Goal: Task Accomplishment & Management: Manage account settings

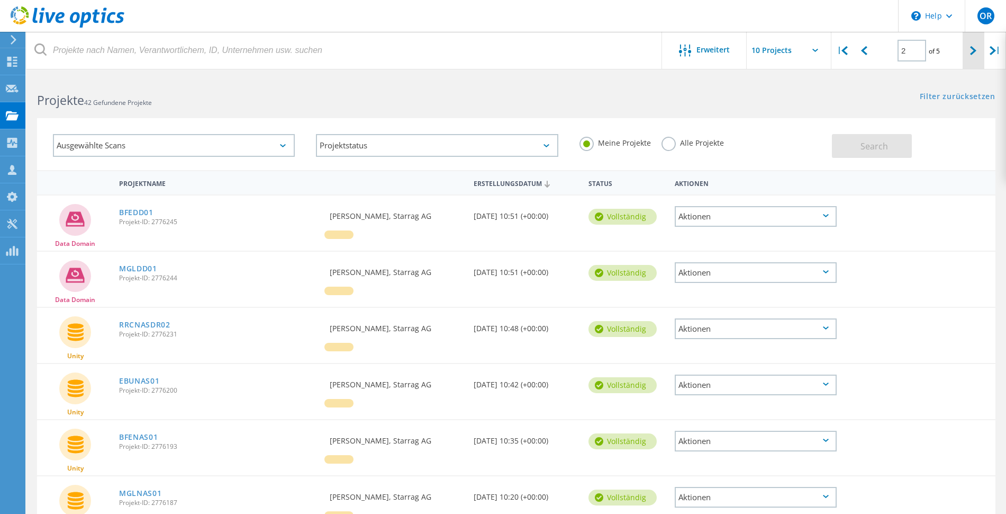
click at [970, 53] on icon at bounding box center [973, 50] width 6 height 9
type input "3"
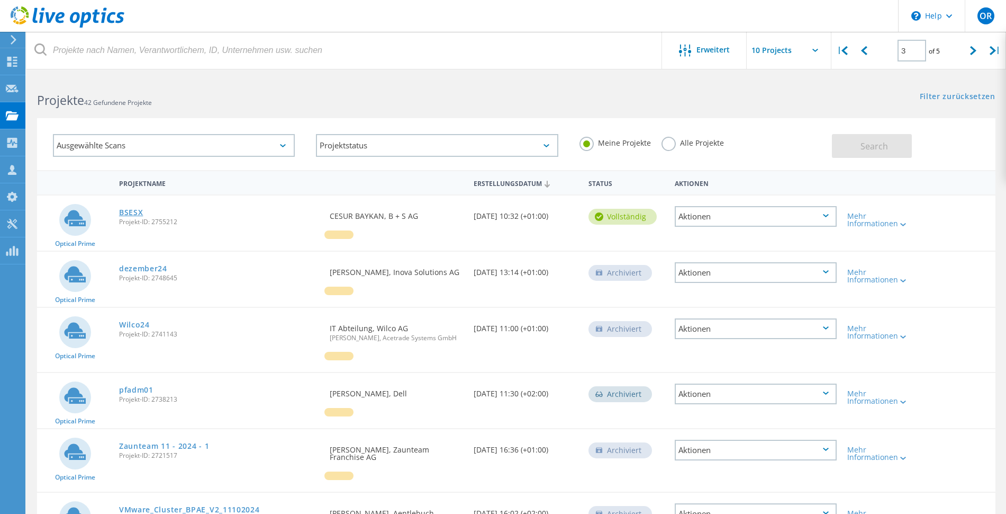
click at [131, 210] on link "BSESX" at bounding box center [131, 212] width 24 height 7
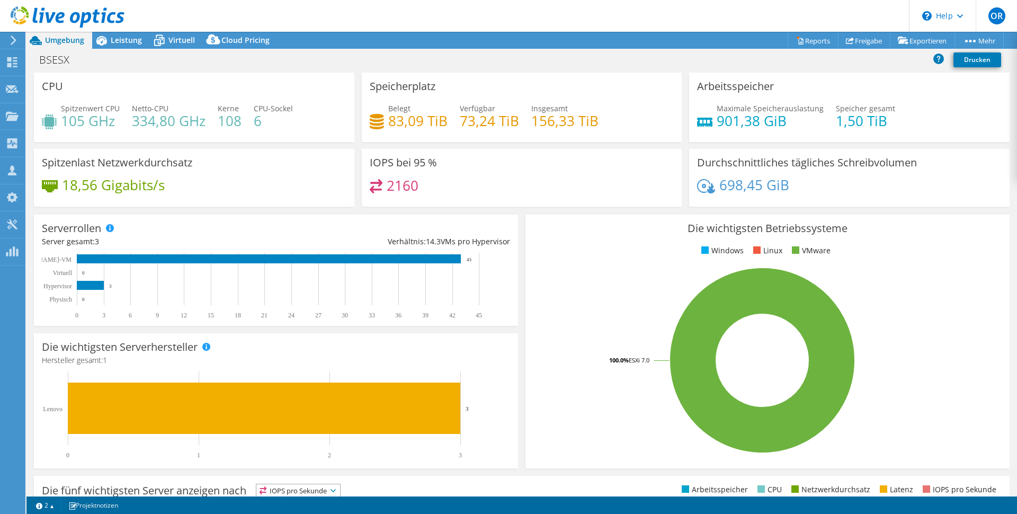
select select "EUFrankfurt"
select select "USD"
click at [114, 39] on span "Leistung" at bounding box center [126, 40] width 31 height 10
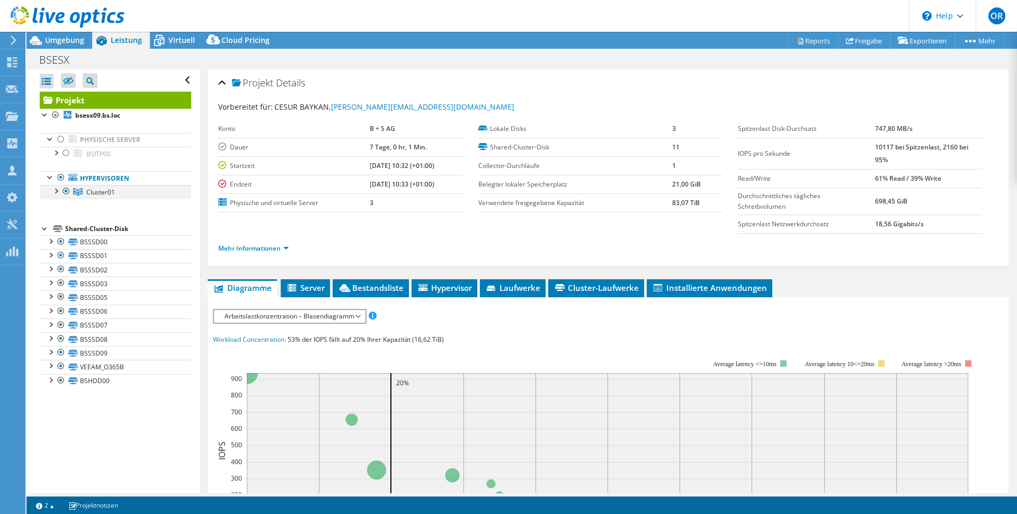
click at [56, 191] on div at bounding box center [55, 190] width 11 height 11
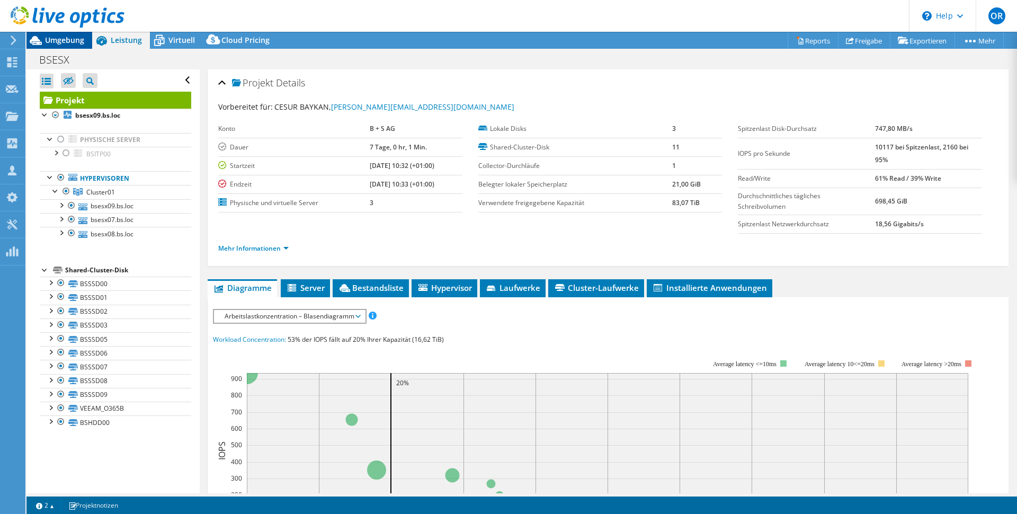
click at [69, 36] on span "Umgebung" at bounding box center [64, 40] width 39 height 10
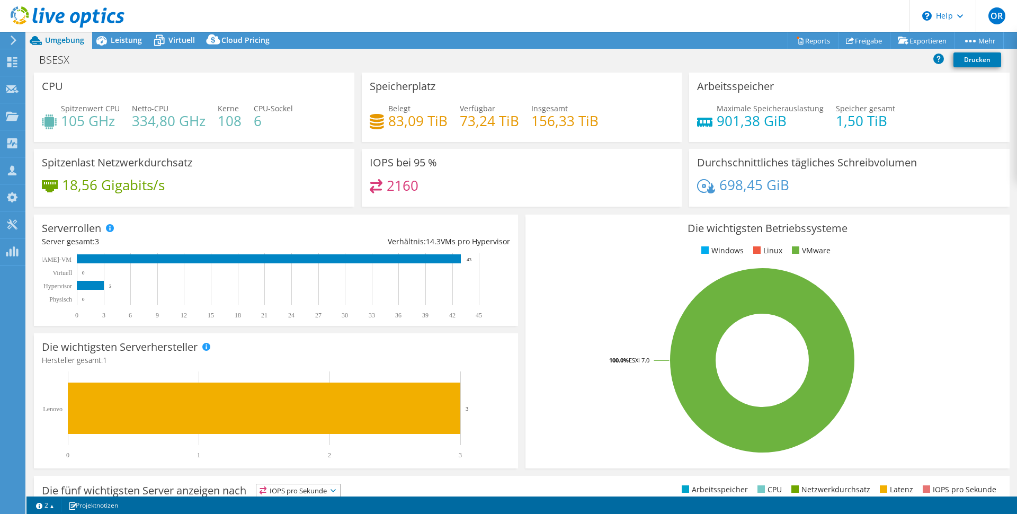
drag, startPoint x: 506, startPoint y: 397, endPoint x: 525, endPoint y: 392, distance: 20.0
click at [506, 397] on div "Die wichtigsten Serverhersteller Hersteller werden für physische Server und Hyp…" at bounding box center [276, 400] width 484 height 135
click at [116, 42] on span "Leistung" at bounding box center [126, 40] width 31 height 10
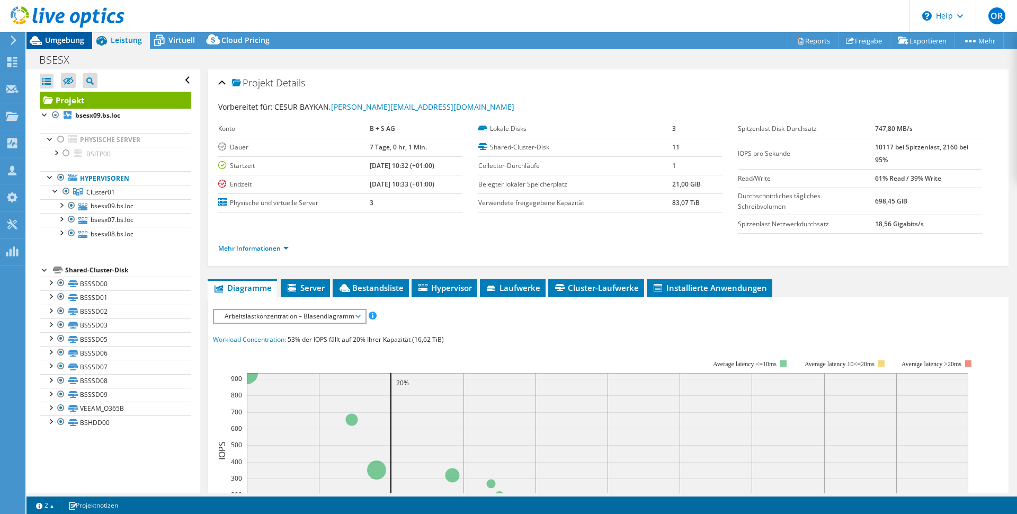
click at [63, 37] on span "Umgebung" at bounding box center [64, 40] width 39 height 10
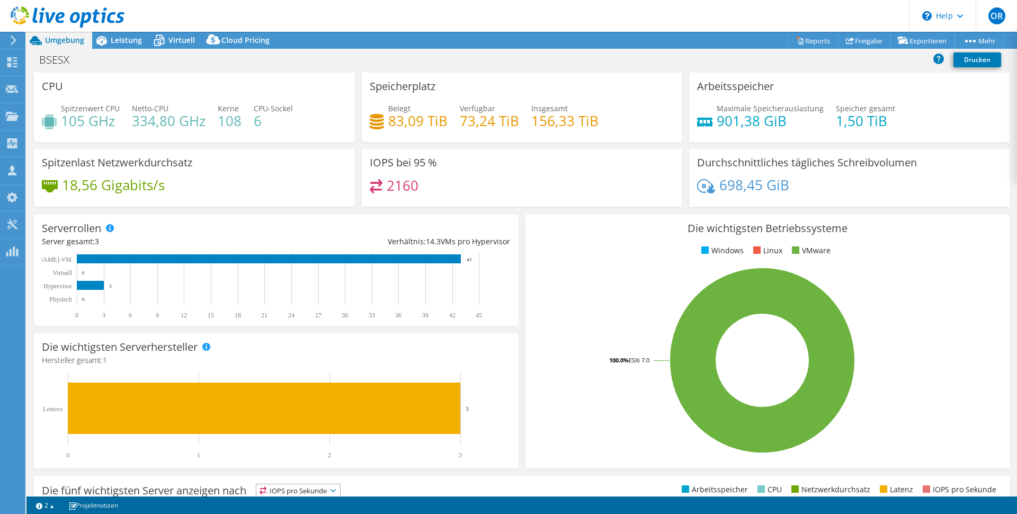
click at [114, 33] on div at bounding box center [62, 17] width 124 height 35
click at [129, 40] on span "Leistung" at bounding box center [126, 40] width 31 height 10
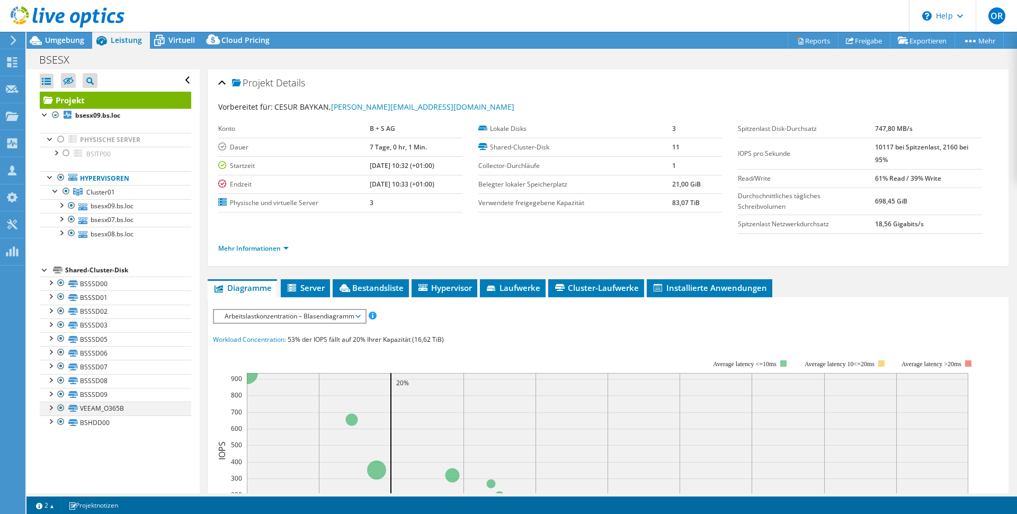
click at [62, 406] on div at bounding box center [61, 407] width 11 height 13
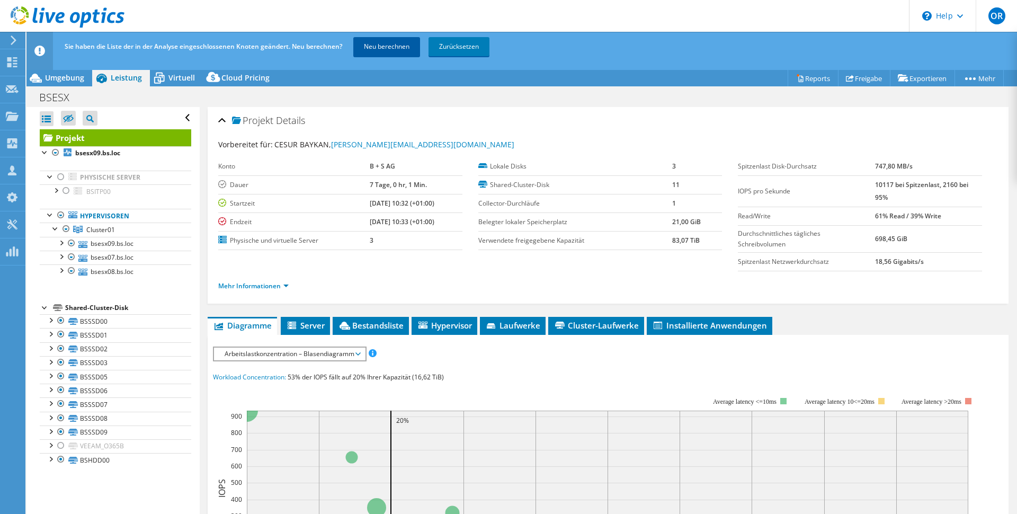
click at [389, 49] on link "Neu berechnen" at bounding box center [386, 46] width 67 height 19
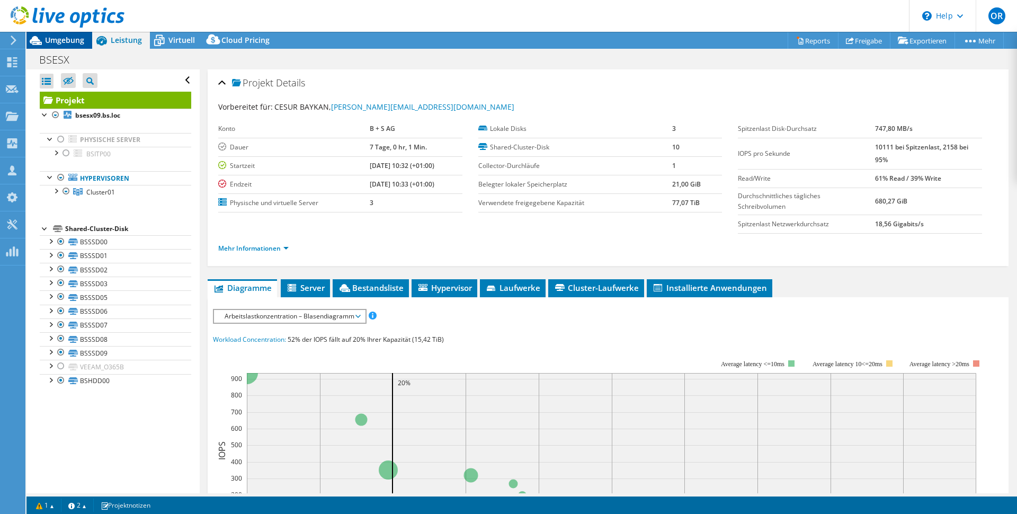
click at [76, 44] on span "Umgebung" at bounding box center [64, 40] width 39 height 10
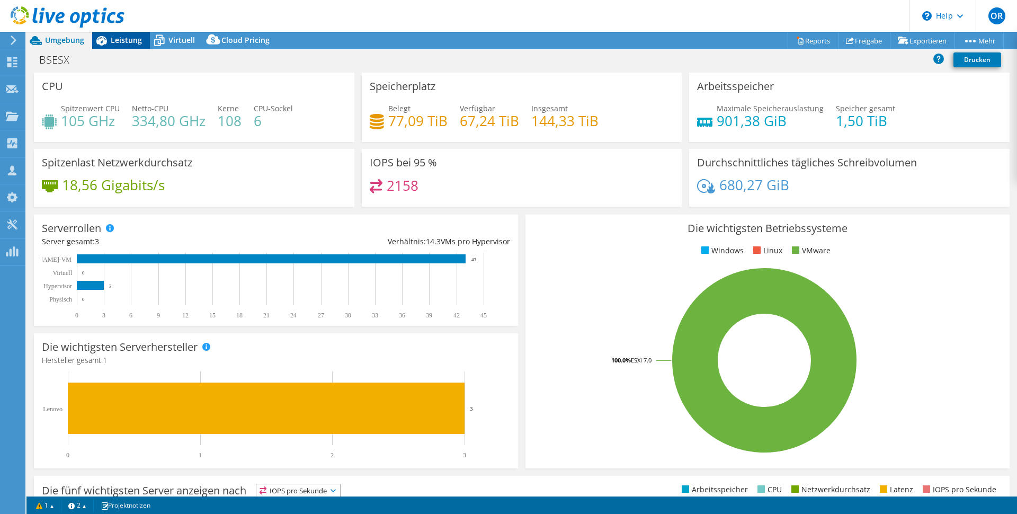
click at [132, 37] on span "Leistung" at bounding box center [126, 40] width 31 height 10
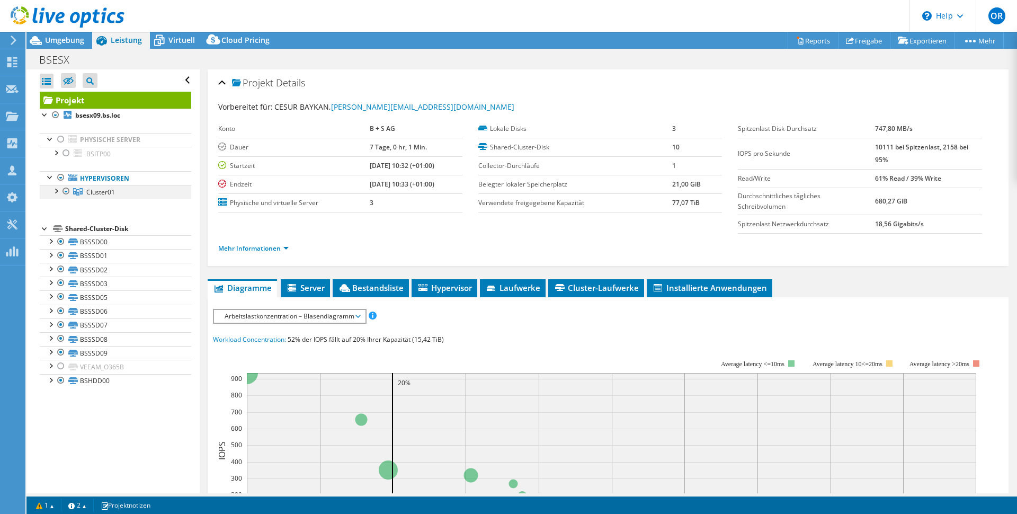
click at [60, 191] on div at bounding box center [55, 190] width 11 height 11
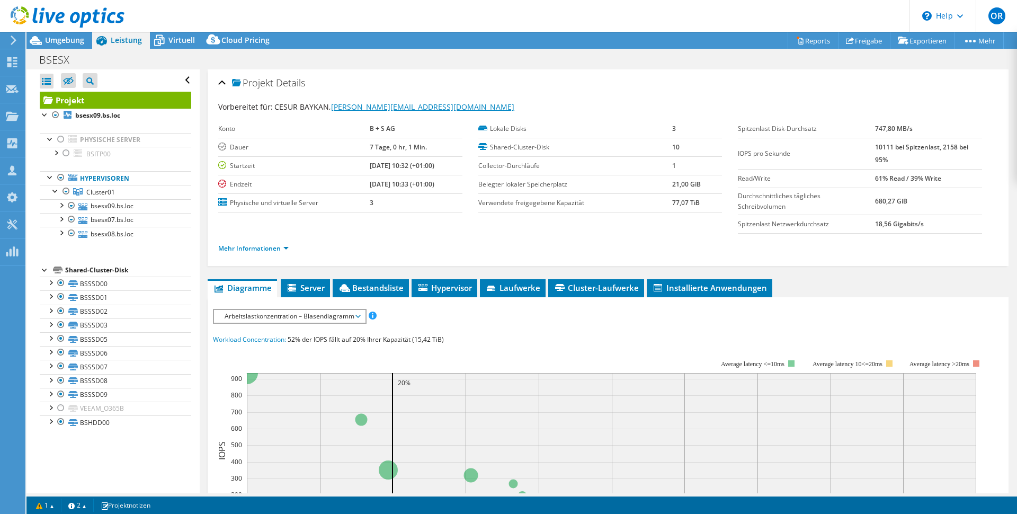
click at [367, 109] on link "[PERSON_NAME][EMAIL_ADDRESS][DOMAIN_NAME]" at bounding box center [422, 107] width 183 height 10
click at [8, 61] on use at bounding box center [12, 62] width 10 height 10
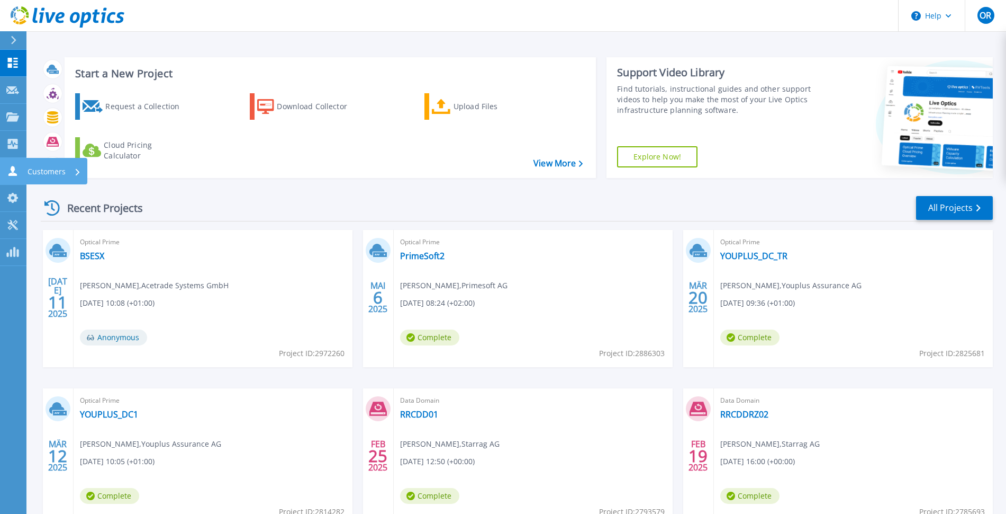
click at [11, 170] on icon at bounding box center [12, 171] width 8 height 10
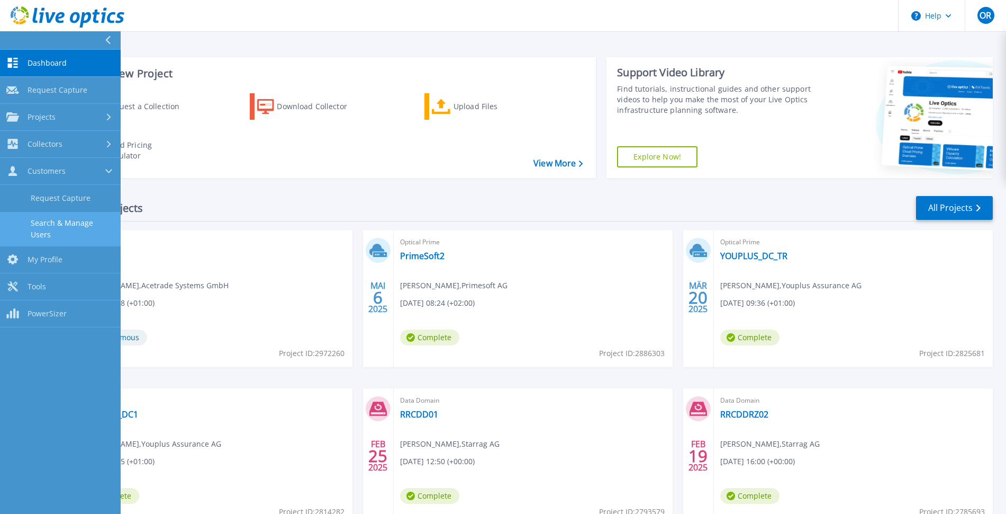
click at [60, 227] on link "Search & Manage Users" at bounding box center [60, 229] width 121 height 34
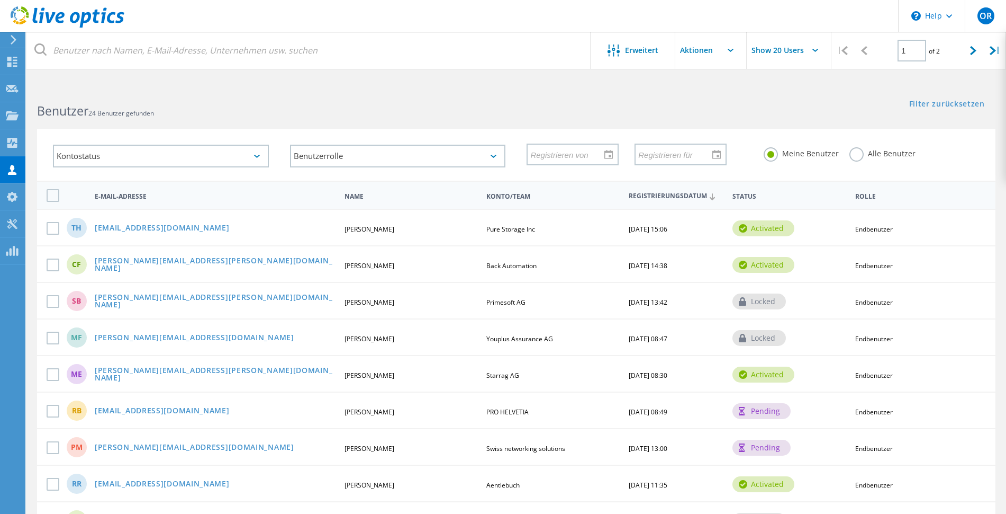
click at [148, 114] on span "24 Benutzer gefunden" at bounding box center [121, 113] width 66 height 9
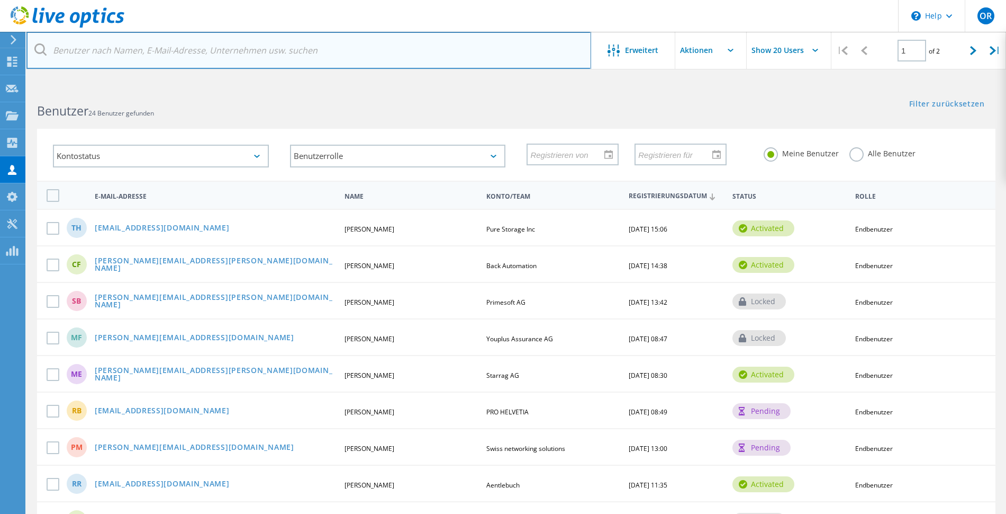
click at [192, 47] on input "text" at bounding box center [308, 50] width 565 height 37
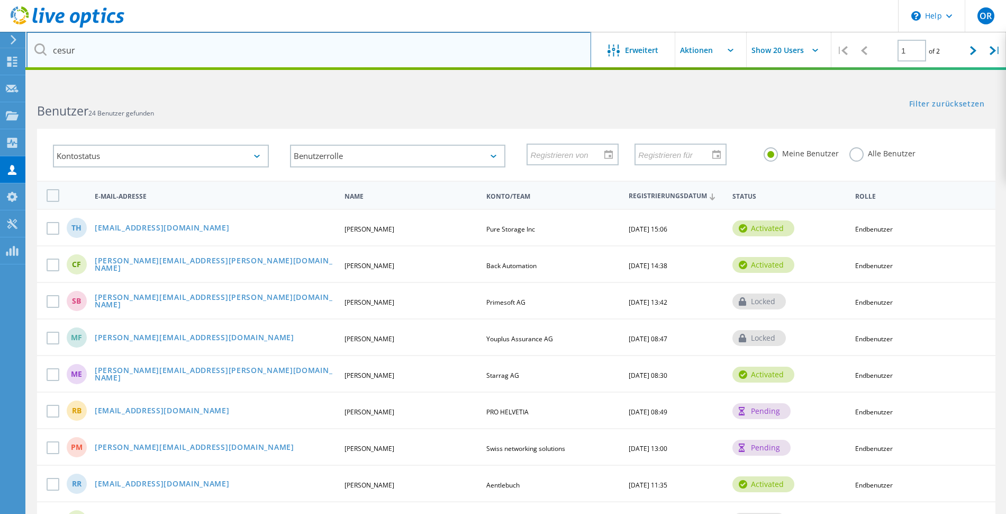
type input "cesur"
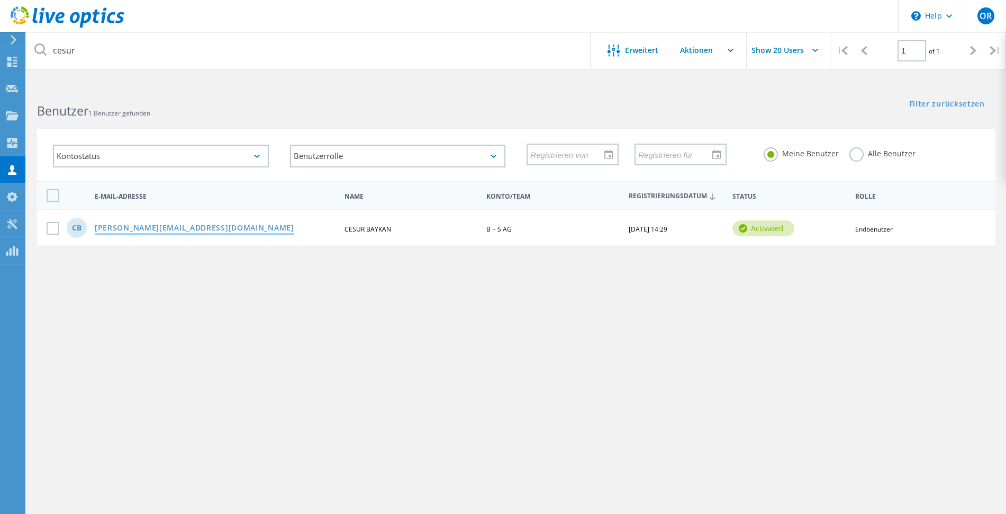
click at [142, 228] on link "[PERSON_NAME][EMAIL_ADDRESS][DOMAIN_NAME]" at bounding box center [195, 228] width 200 height 9
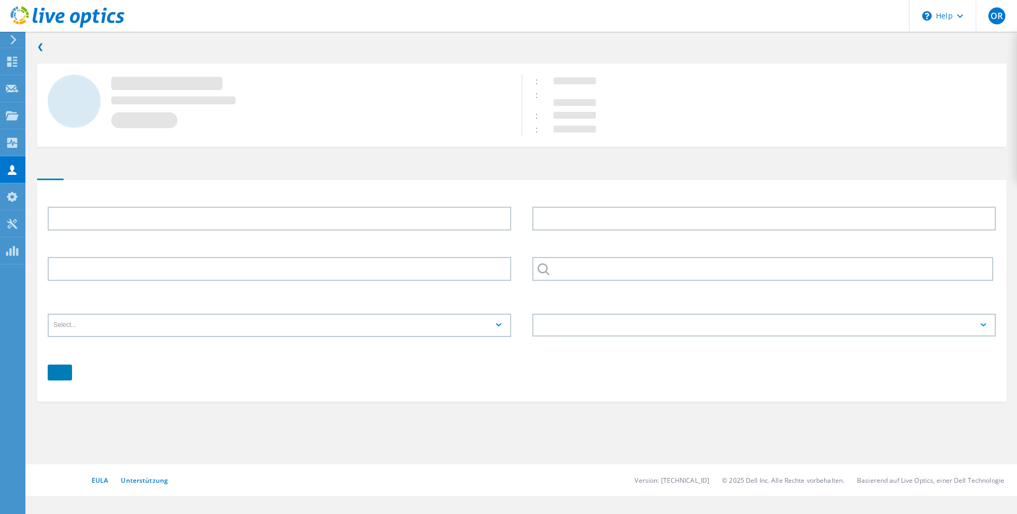
type input "CESUR"
type input "BAYKAN"
type input "B + S AG"
type input "Deutsch"
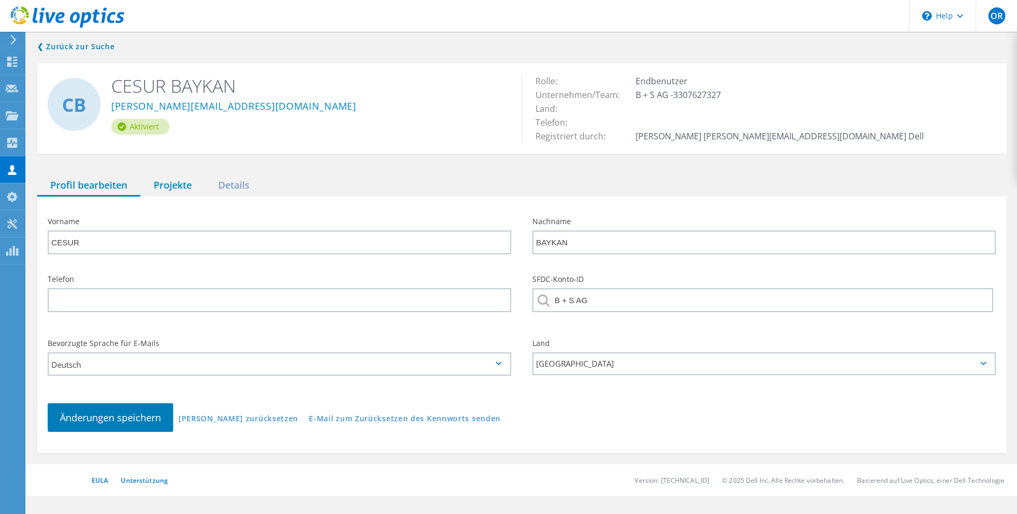
click at [172, 177] on div "Projekte" at bounding box center [172, 186] width 65 height 22
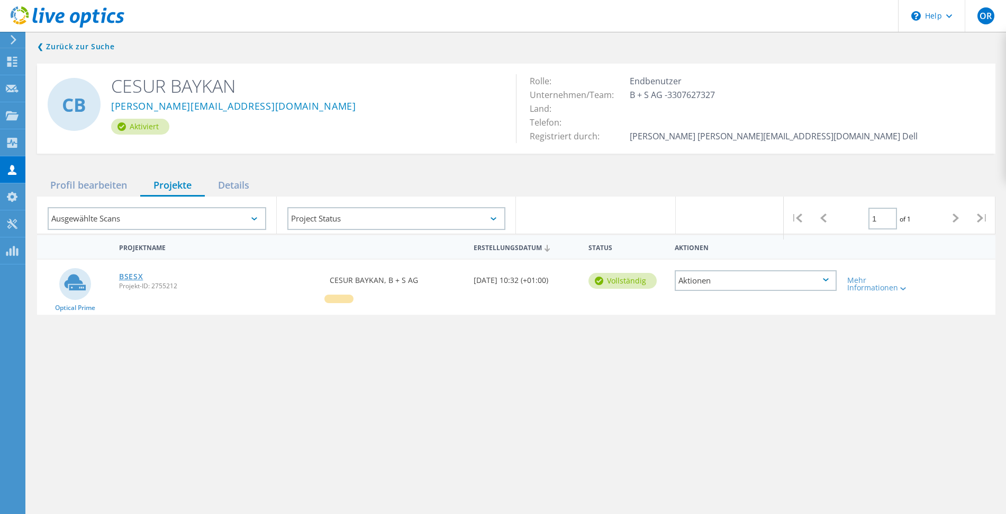
click at [137, 277] on link "BSESX" at bounding box center [131, 276] width 24 height 7
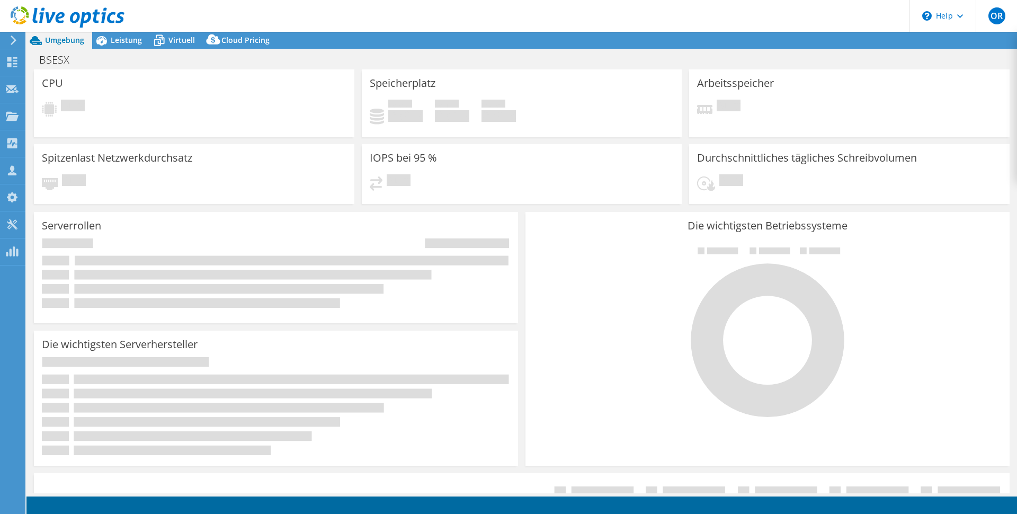
select select "EUFrankfurt"
select select "USD"
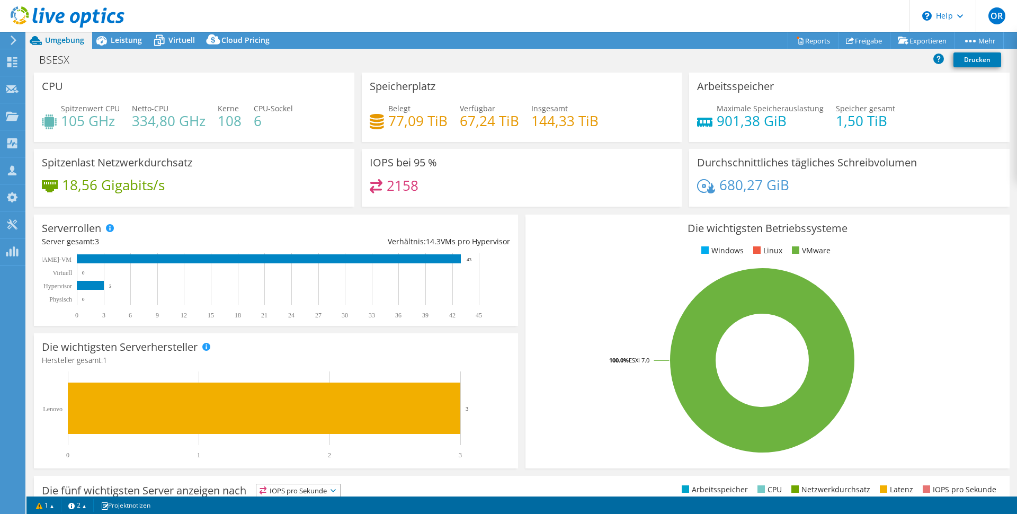
drag, startPoint x: 121, startPoint y: 39, endPoint x: 132, endPoint y: 55, distance: 19.1
click at [121, 39] on span "Leistung" at bounding box center [126, 40] width 31 height 10
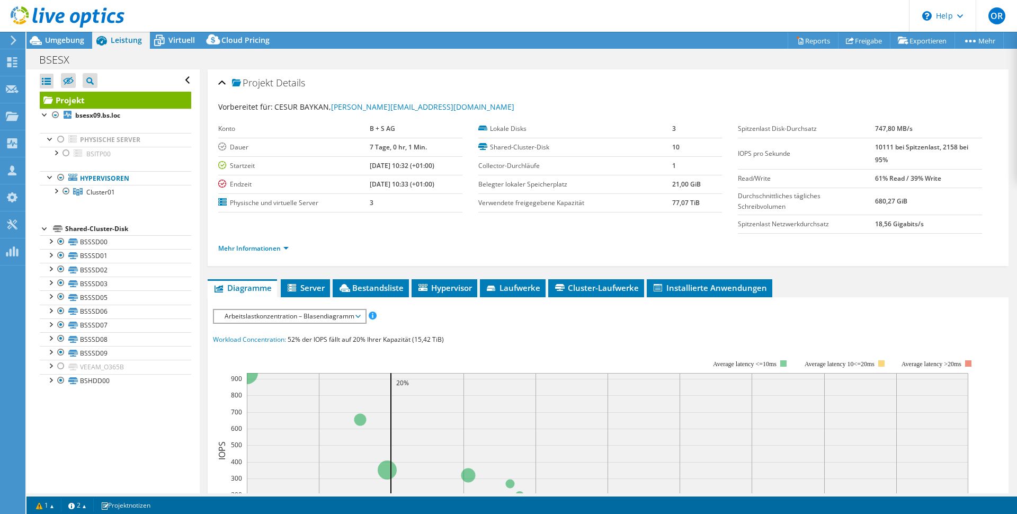
click at [56, 34] on div at bounding box center [62, 17] width 124 height 35
click at [53, 38] on span "Umgebung" at bounding box center [64, 40] width 39 height 10
